Goal: Navigation & Orientation: Go to known website

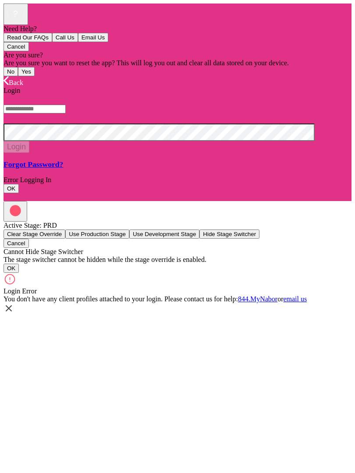
click at [14, 314] on icon at bounding box center [9, 308] width 11 height 11
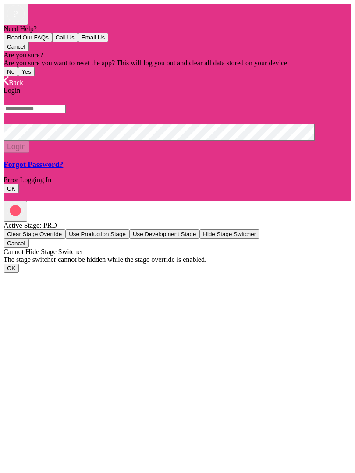
click at [18, 79] on span "Back" at bounding box center [16, 82] width 14 height 7
